Goal: Information Seeking & Learning: Learn about a topic

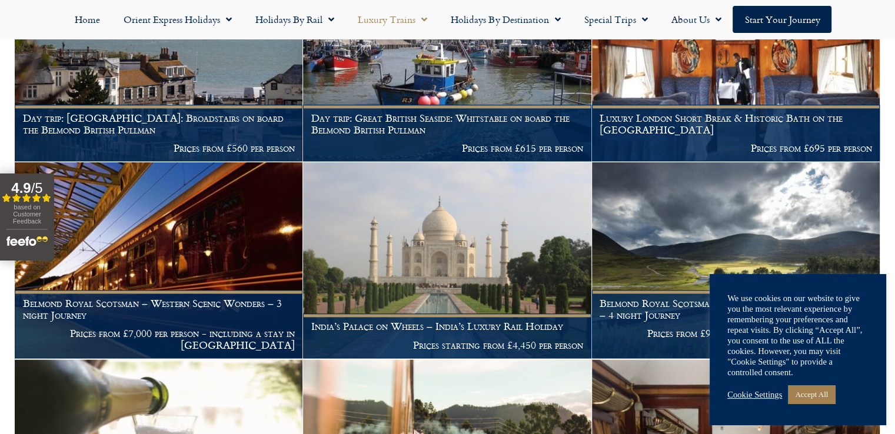
scroll to position [1542, 0]
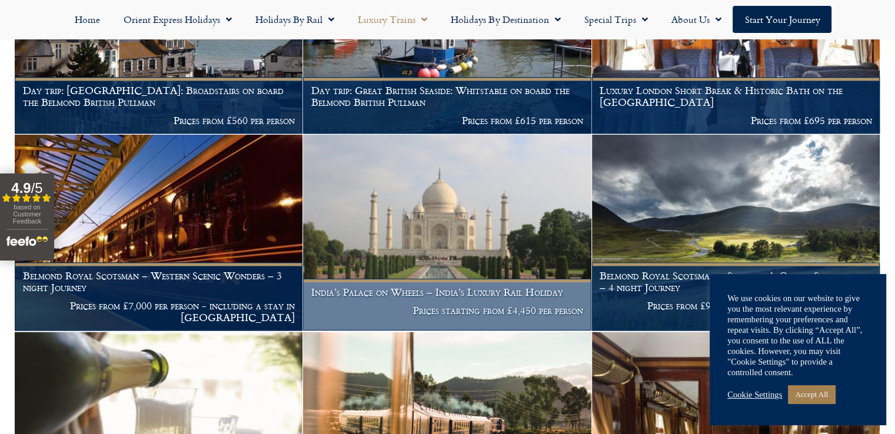
click at [407, 253] on img at bounding box center [447, 233] width 288 height 196
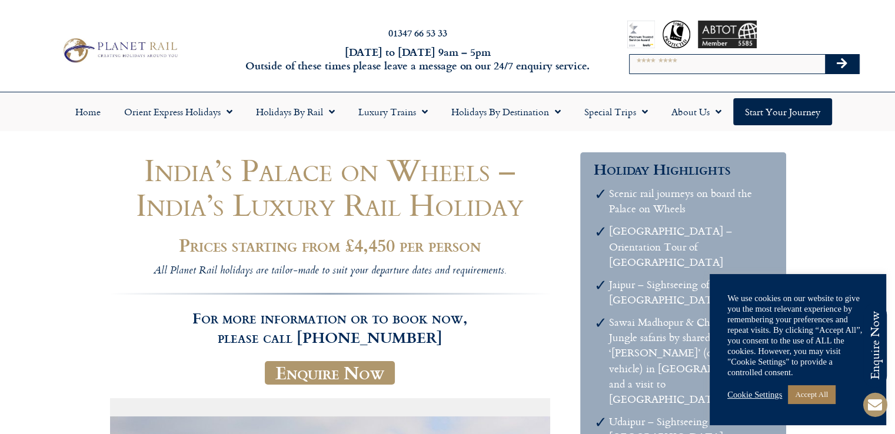
click at [883, 12] on div "Search" at bounding box center [744, 50] width 295 height 83
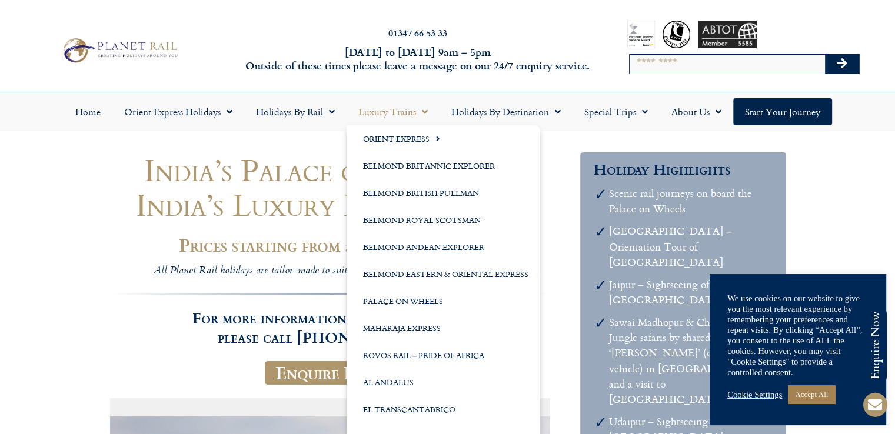
click at [398, 109] on link "Luxury Trains" at bounding box center [393, 111] width 93 height 27
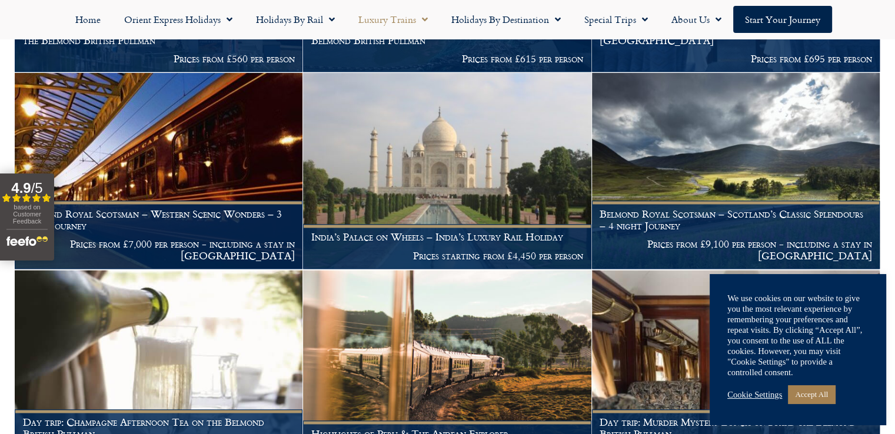
scroll to position [1626, 0]
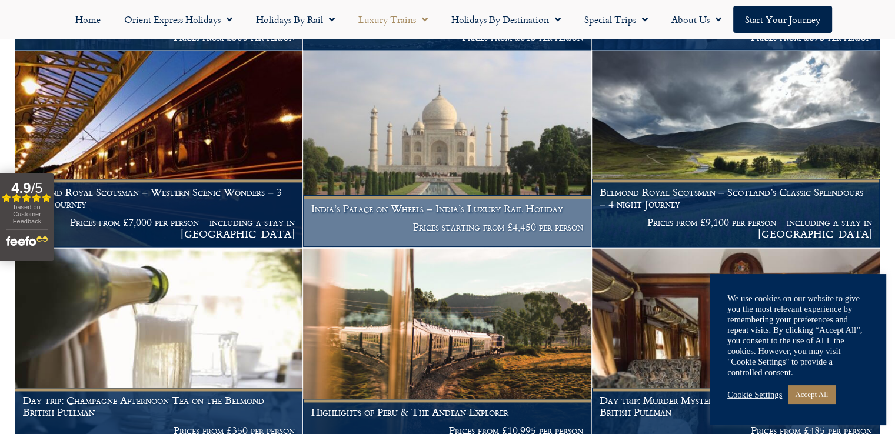
click at [384, 158] on img at bounding box center [447, 149] width 288 height 196
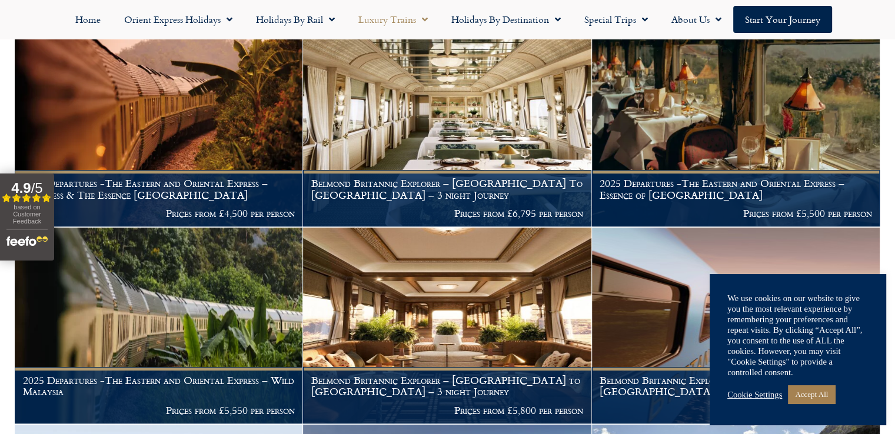
scroll to position [474, 0]
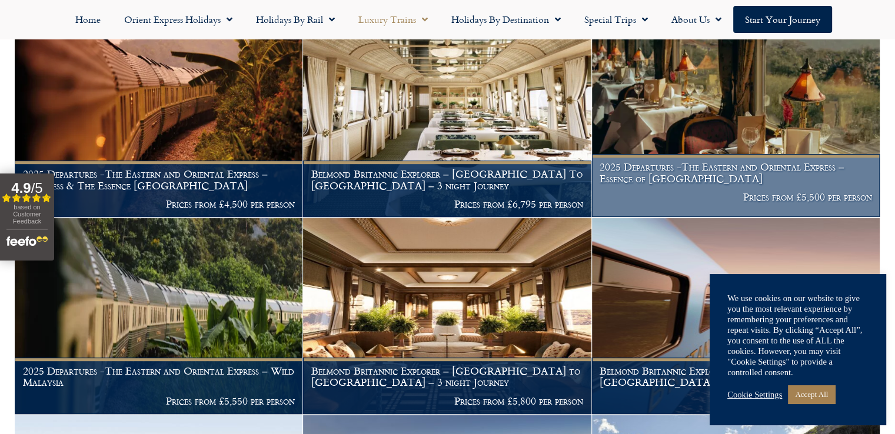
click at [706, 145] on img at bounding box center [736, 120] width 288 height 196
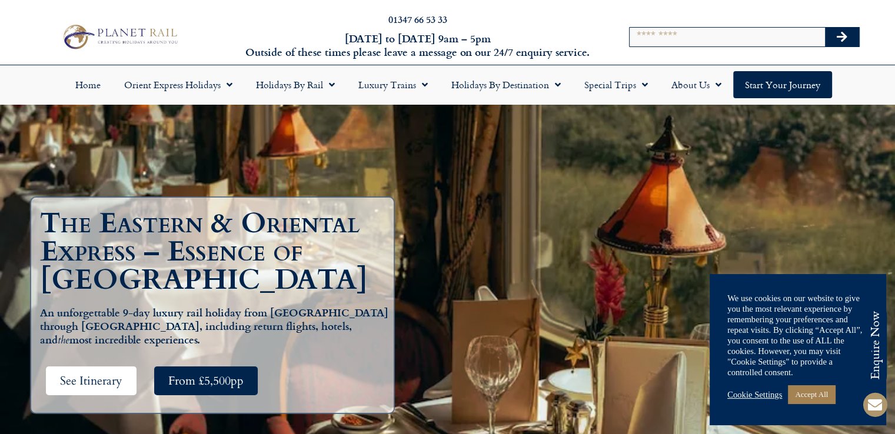
click at [104, 376] on span "See Itinerary" at bounding box center [91, 381] width 62 height 15
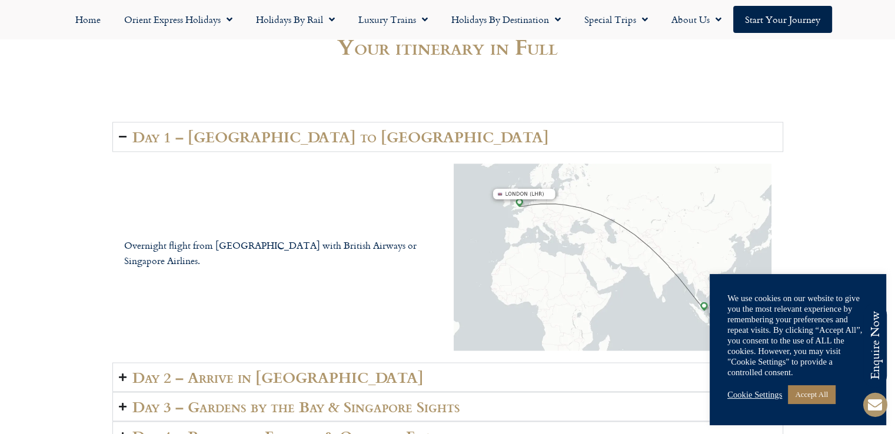
scroll to position [1863, 0]
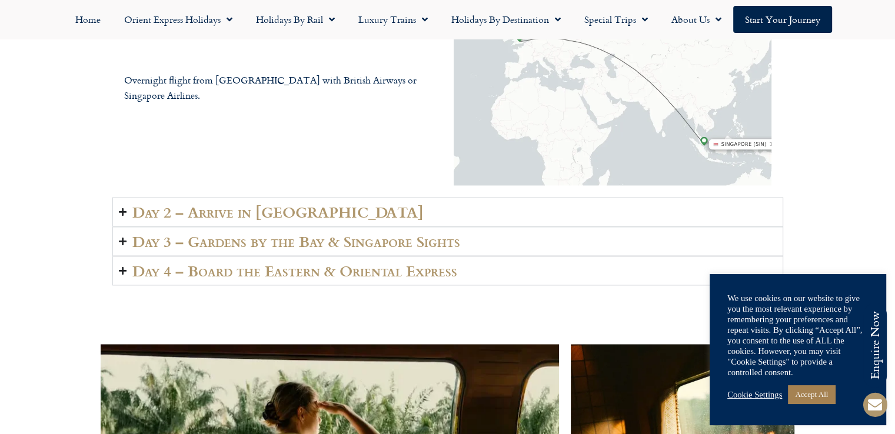
click at [120, 208] on icon "Accordion. Open links with Enter or Space, close with Escape, and navigate with…" at bounding box center [123, 212] width 8 height 9
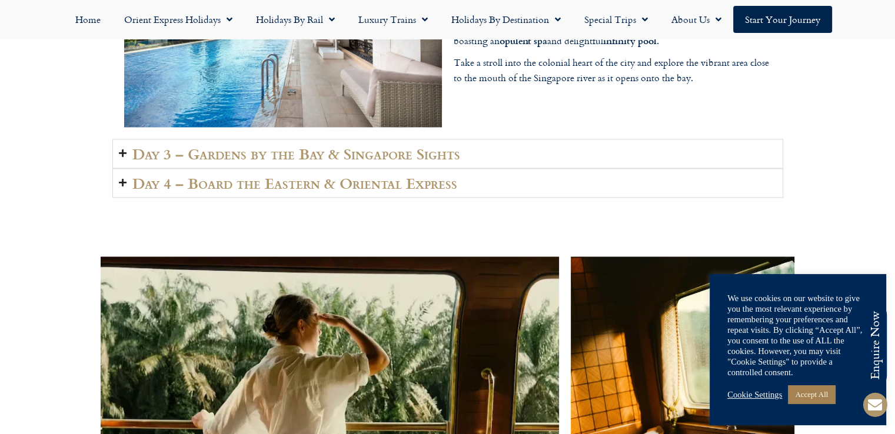
scroll to position [1999, 0]
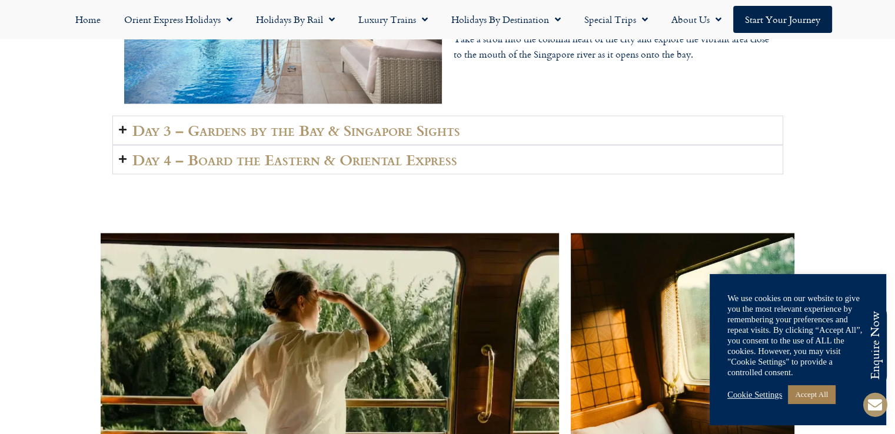
click at [233, 151] on h2 "Day 4 – Board the Eastern & Oriental Express" at bounding box center [294, 159] width 325 height 16
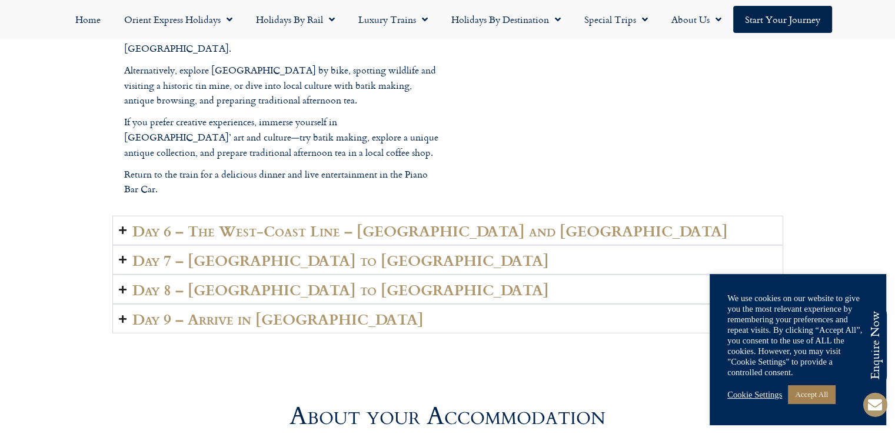
scroll to position [2938, 0]
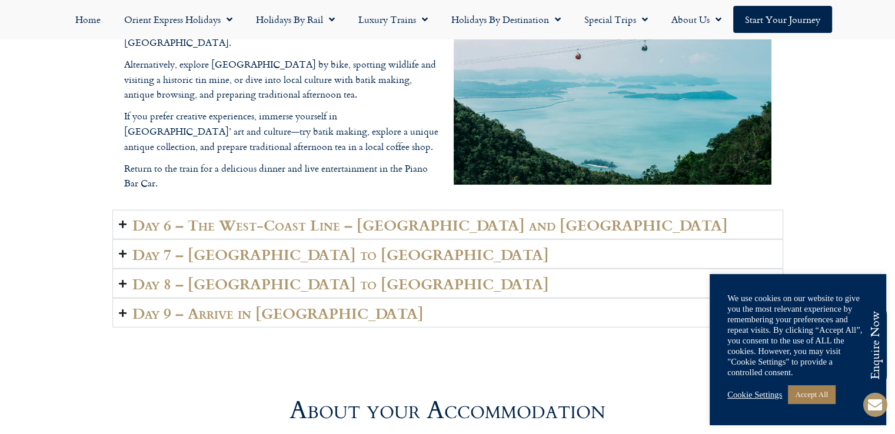
click at [252, 217] on h2 "Day 6 – The West-Coast Line – Butterworth and Penang" at bounding box center [430, 225] width 596 height 16
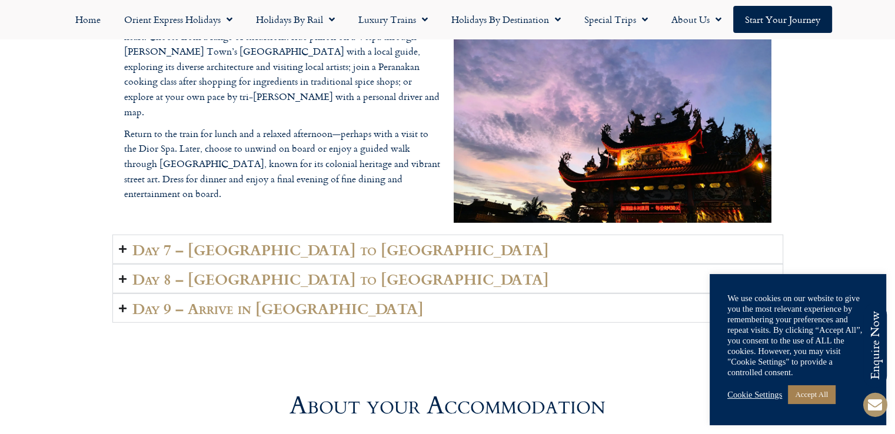
scroll to position [2955, 0]
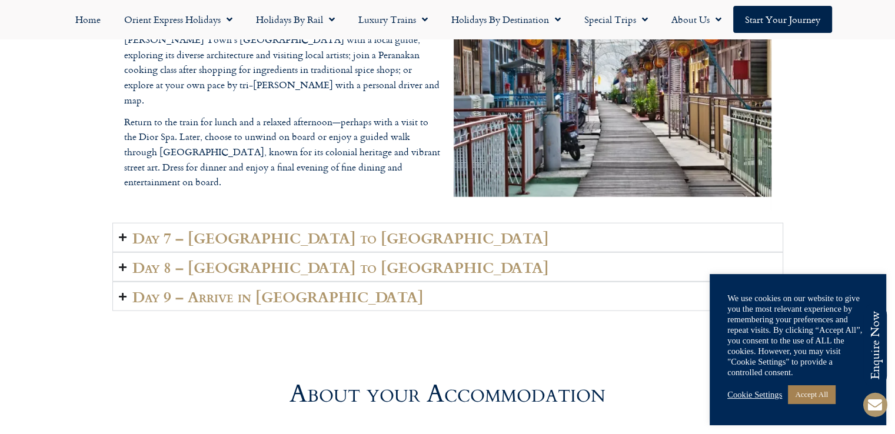
click at [230, 230] on h2 "Day 7 – Johor to Singapore" at bounding box center [340, 238] width 417 height 16
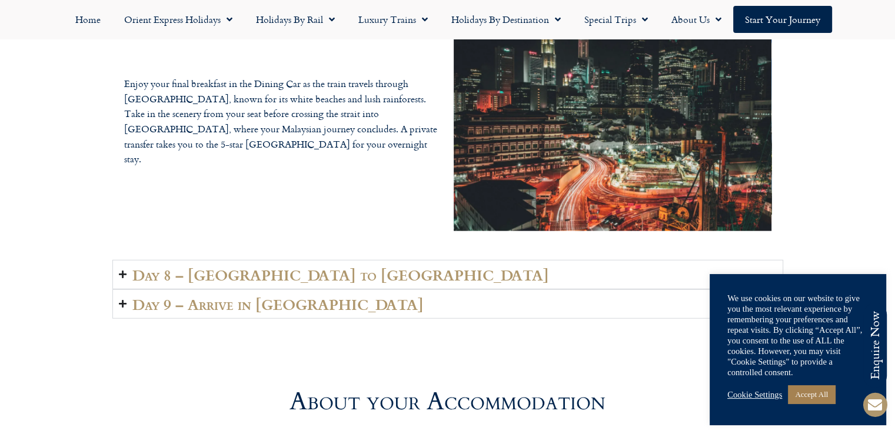
click at [294, 267] on h2 "Day 8 – Singapore to London" at bounding box center [340, 275] width 417 height 16
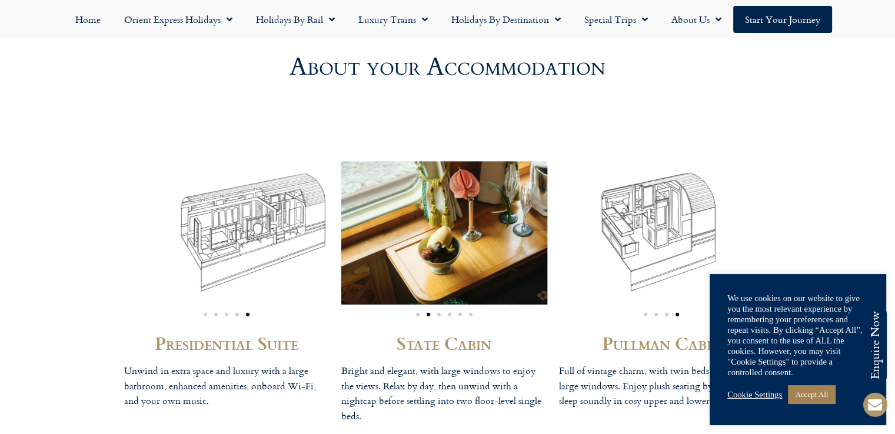
scroll to position [3202, 0]
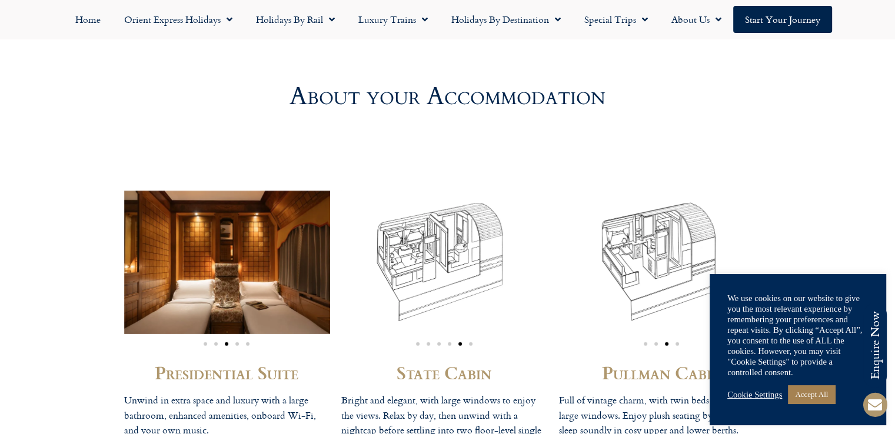
click at [661, 191] on img "3 / 4" at bounding box center [662, 262] width 206 height 143
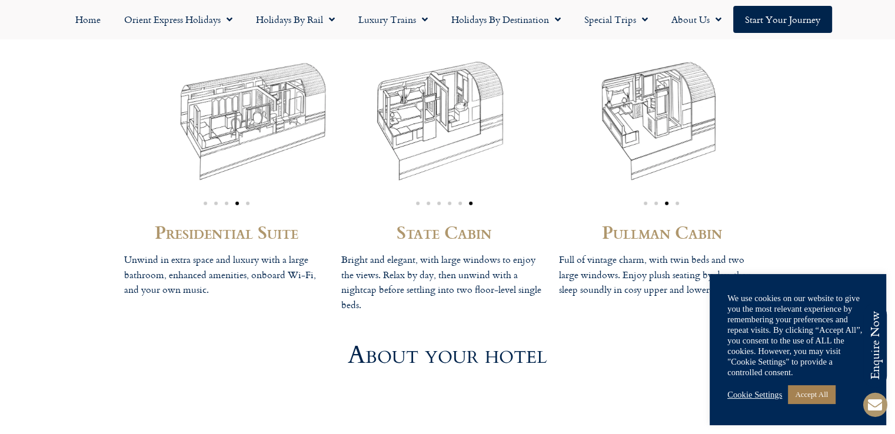
scroll to position [3277, 0]
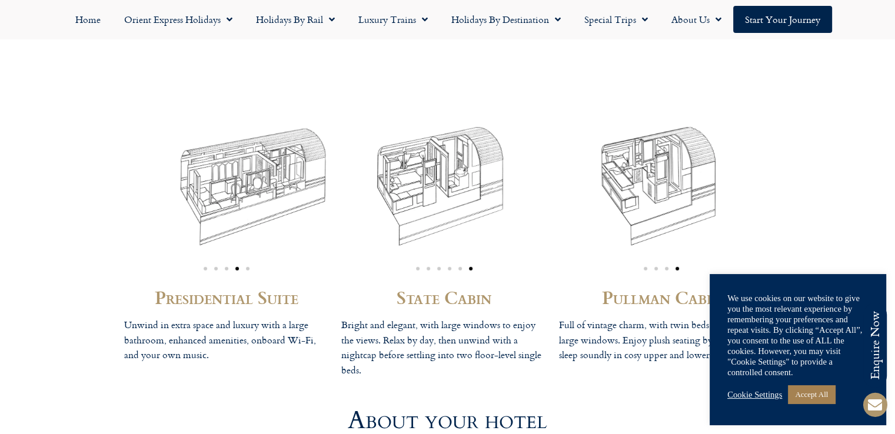
click at [647, 288] on h2 "Pullman Cabin" at bounding box center [662, 297] width 206 height 18
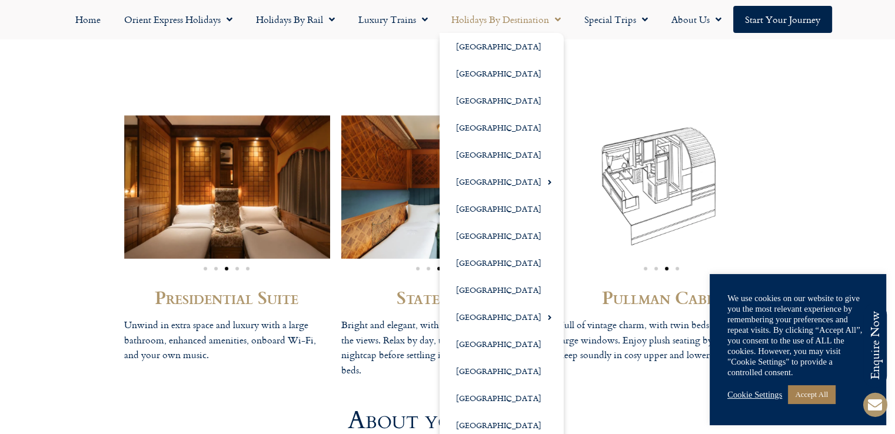
click at [557, 16] on span "Menu" at bounding box center [555, 19] width 12 height 21
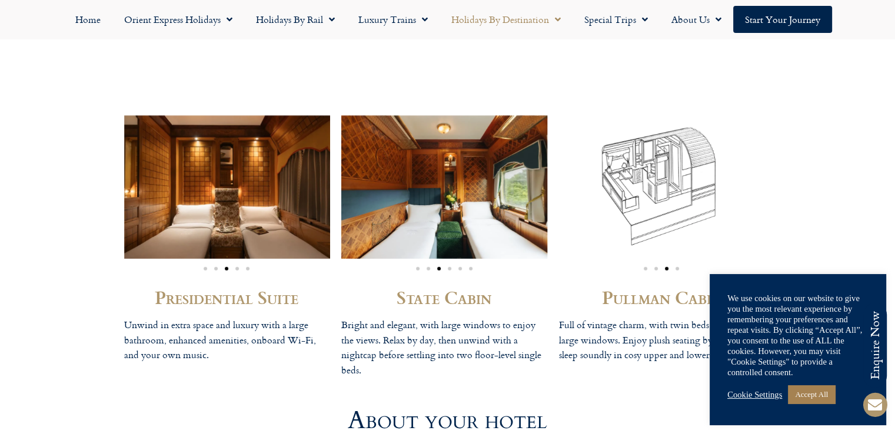
click at [557, 16] on span "Menu" at bounding box center [555, 19] width 12 height 21
